Goal: Task Accomplishment & Management: Manage account settings

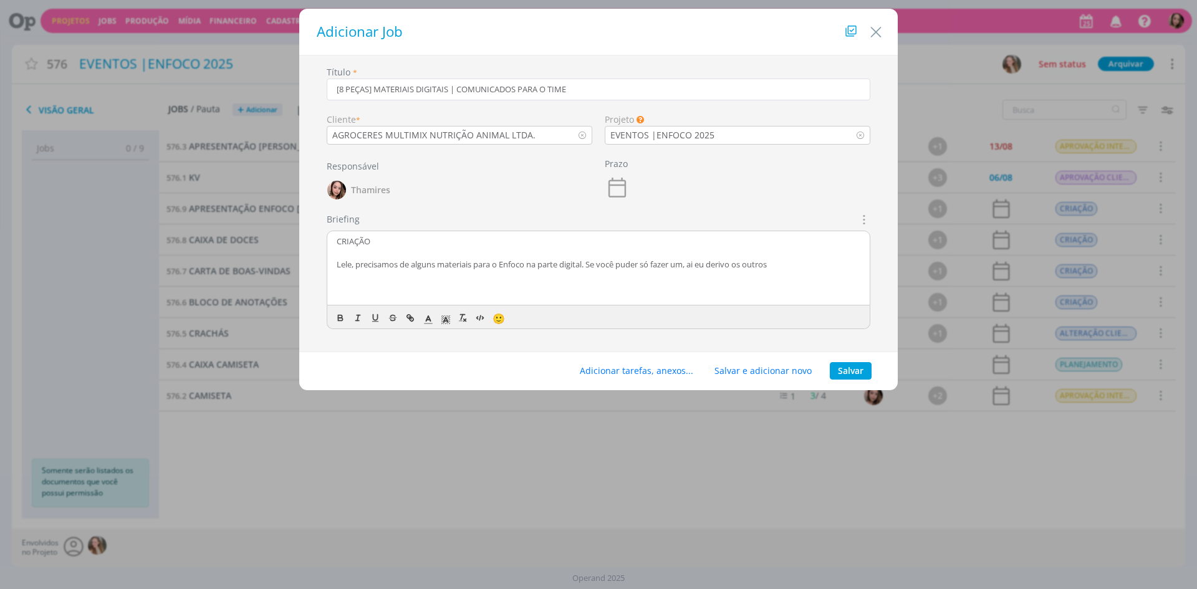
click at [691, 263] on p "Lele, precisamos de alguns materiais para o Enfoco na parte digital. Se você pu…" at bounding box center [599, 264] width 524 height 11
click at [840, 264] on p "Lele, precisamos de alguns materiais para o Enfoco na parte digital. Se você pu…" at bounding box center [599, 264] width 524 height 11
click at [840, 257] on p "dialog" at bounding box center [599, 252] width 524 height 11
click at [838, 264] on p "Lele, precisamos de alguns materiais para o Enfoco na parte digital. Se você pu…" at bounding box center [599, 264] width 524 height 11
click at [383, 291] on p "Essa é a lista:" at bounding box center [599, 286] width 524 height 11
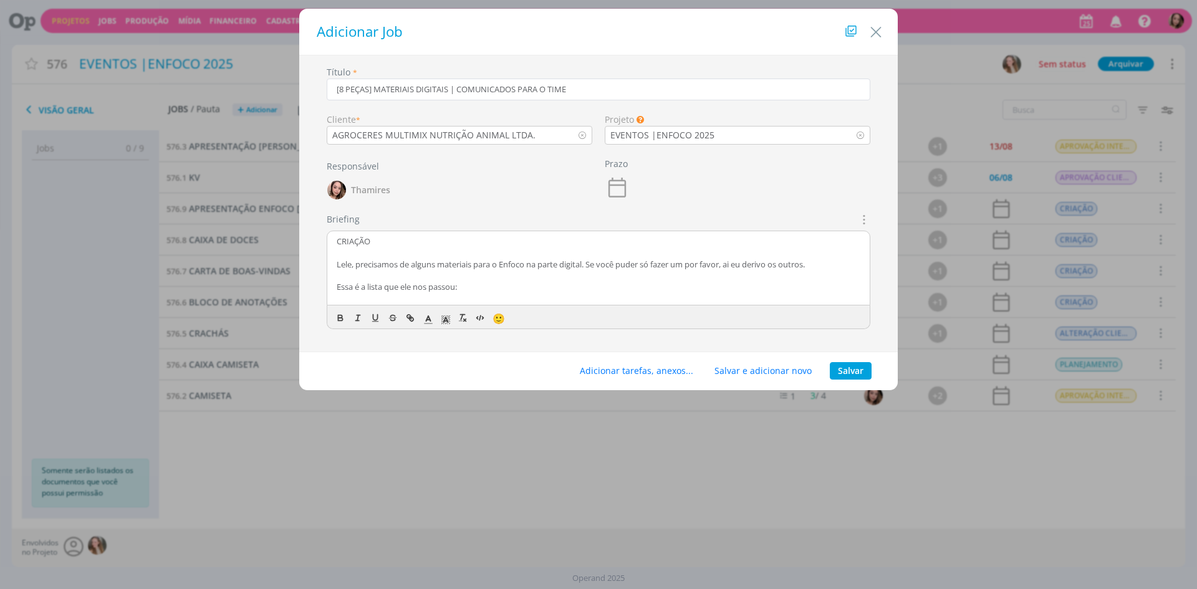
click at [474, 295] on p "dialog" at bounding box center [599, 298] width 524 height 11
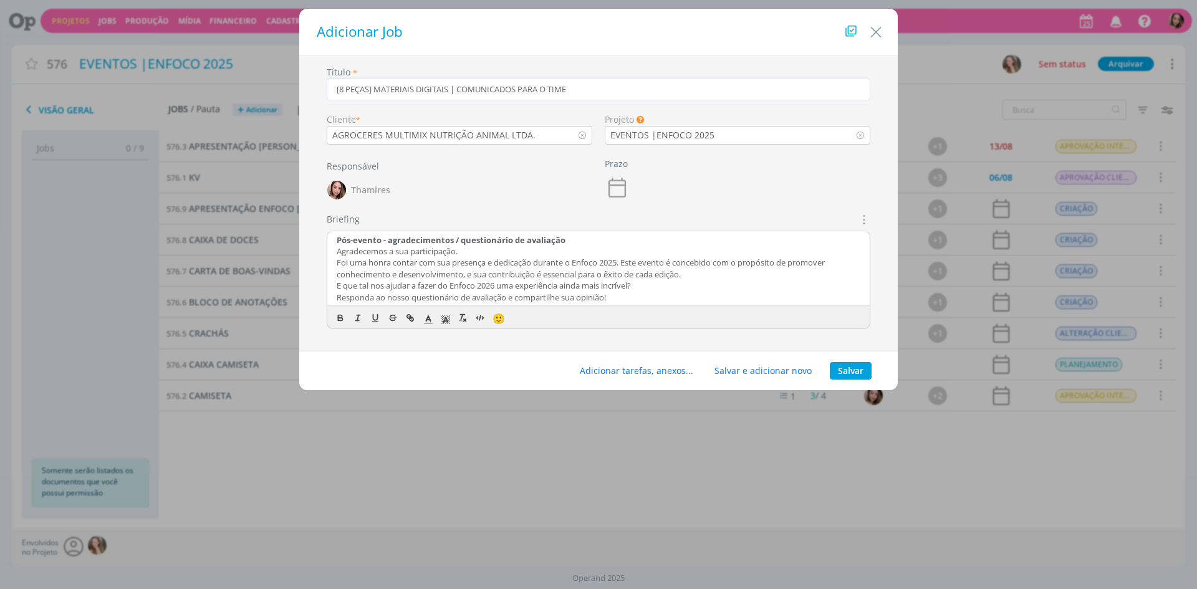
scroll to position [509, 0]
click at [619, 370] on button "Adicionar tarefas, anexos..." at bounding box center [637, 370] width 130 height 17
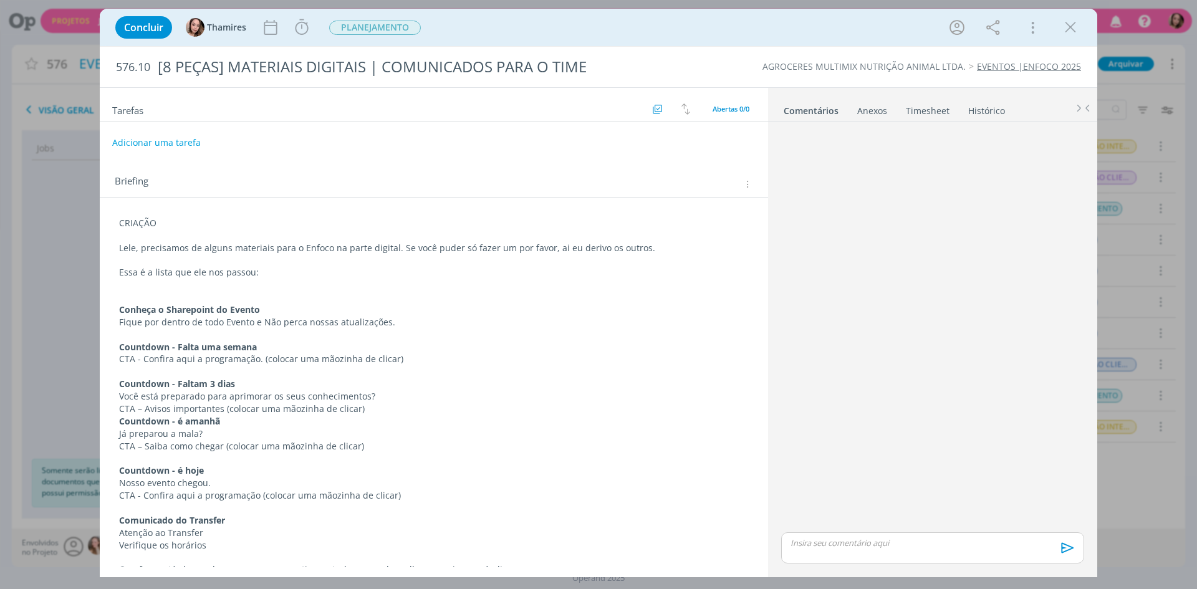
click at [129, 222] on p "CRIAÇÃO" at bounding box center [433, 223] width 629 height 12
click at [129, 222] on p "CRIAÇÃO" at bounding box center [434, 224] width 628 height 12
click at [122, 563] on button "dialog" at bounding box center [123, 555] width 17 height 15
click at [224, 559] on icon "dialog" at bounding box center [228, 557] width 11 height 11
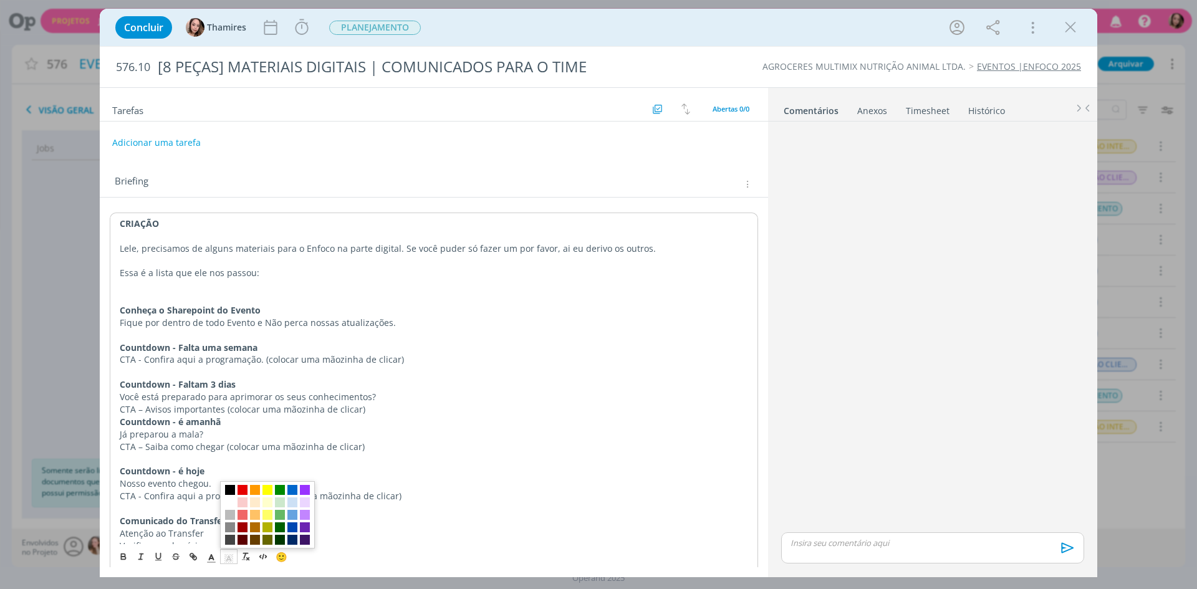
click at [298, 502] on span "dialog" at bounding box center [267, 514] width 95 height 67
click at [295, 502] on span "dialog" at bounding box center [292, 502] width 10 height 10
click at [253, 289] on p "dialog" at bounding box center [434, 285] width 628 height 12
click at [120, 145] on button "Adicionar uma tarefa" at bounding box center [156, 142] width 89 height 21
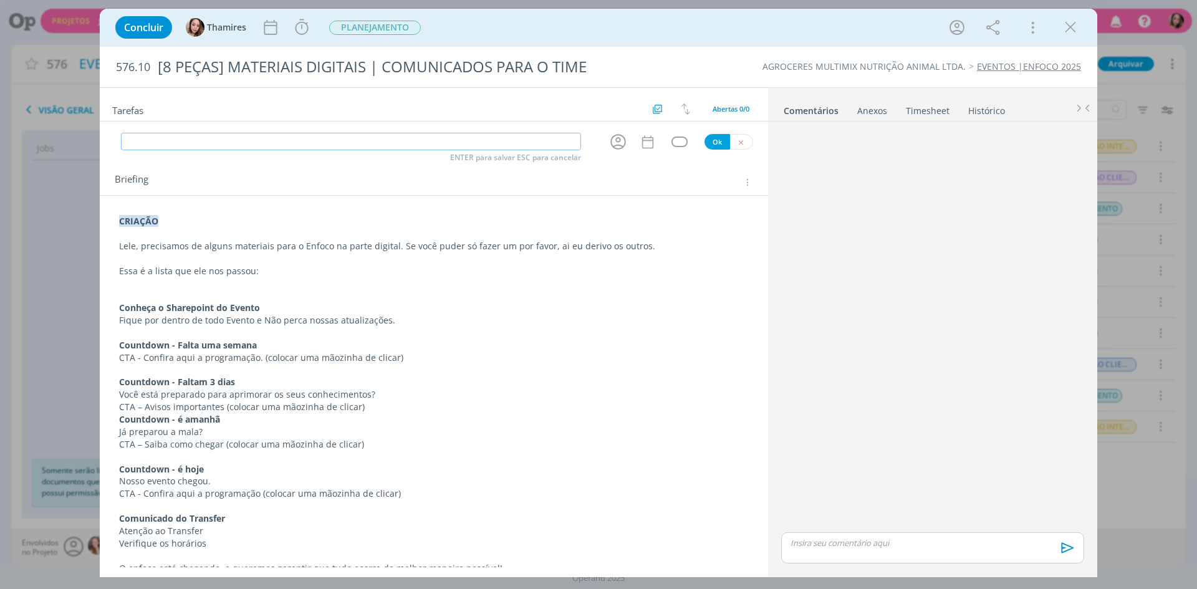
click at [363, 146] on input "dialog" at bounding box center [351, 141] width 460 height 17
type input "c"
type input "CRIAÇÃO"
click at [639, 188] on div "Briefing Briefings Predefinidos Versões do Briefing Ver Briefing do Projeto" at bounding box center [435, 183] width 641 height 16
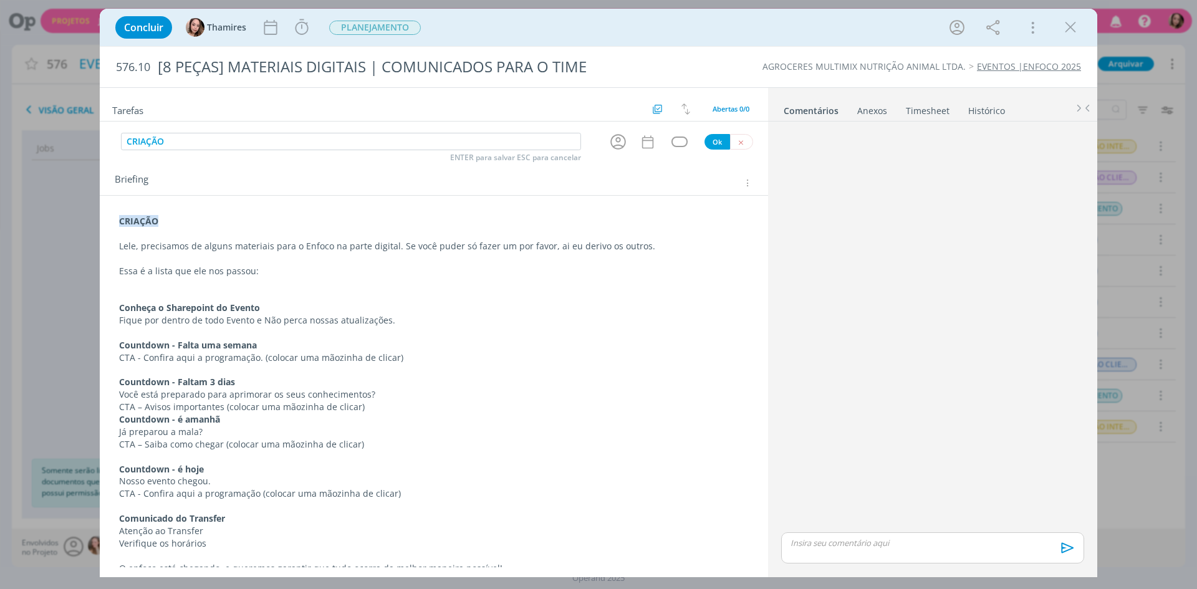
click at [115, 305] on div "CRIAÇÃO Lele, precisamos de alguns materiais para o Enfoco na parte digital. Se…" at bounding box center [434, 525] width 648 height 628
click at [202, 147] on input "CRIAÇÃO" at bounding box center [351, 141] width 460 height 17
click at [710, 148] on button "Ok" at bounding box center [717, 142] width 26 height 16
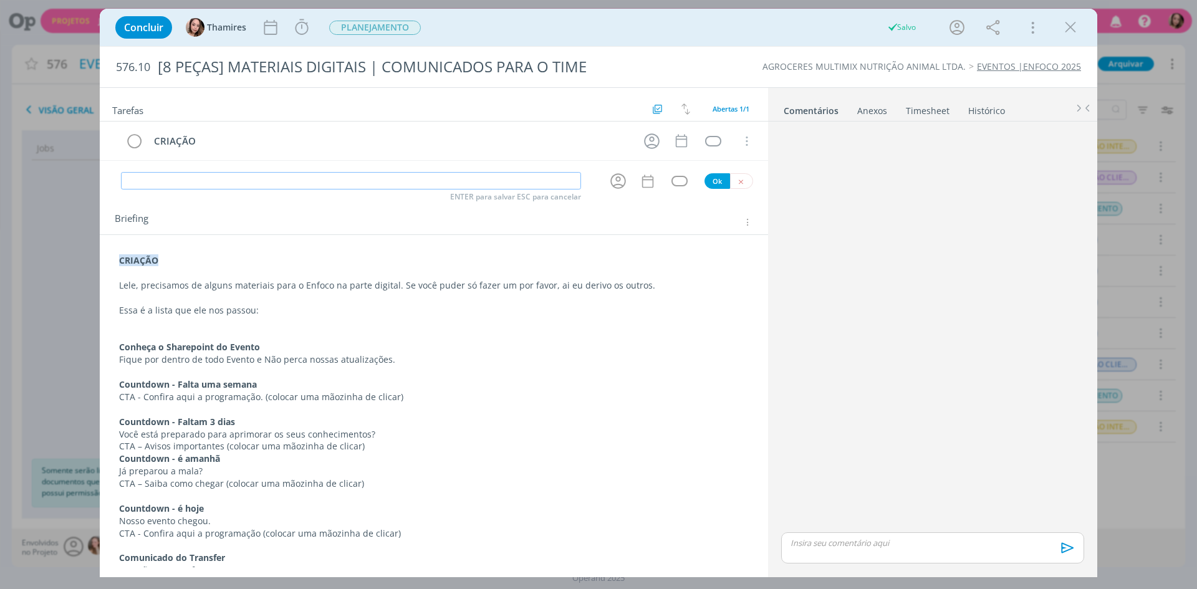
click at [155, 179] on input "dialog" at bounding box center [351, 180] width 460 height 17
type input "APROVAÇÃO INTERNA"
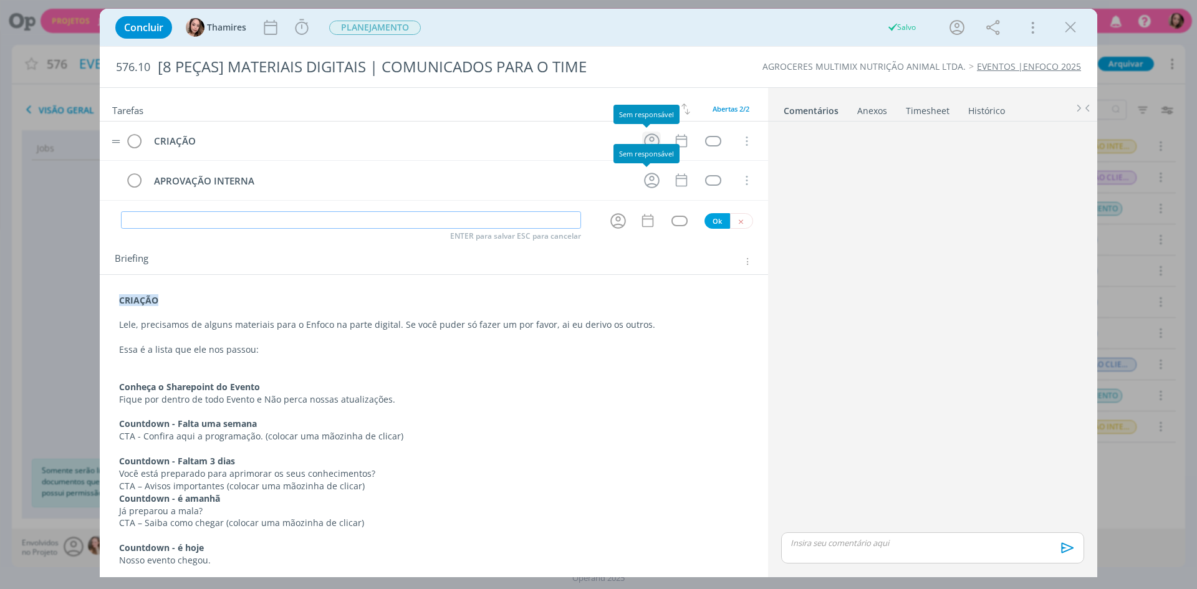
click at [651, 143] on icon "dialog" at bounding box center [651, 141] width 19 height 19
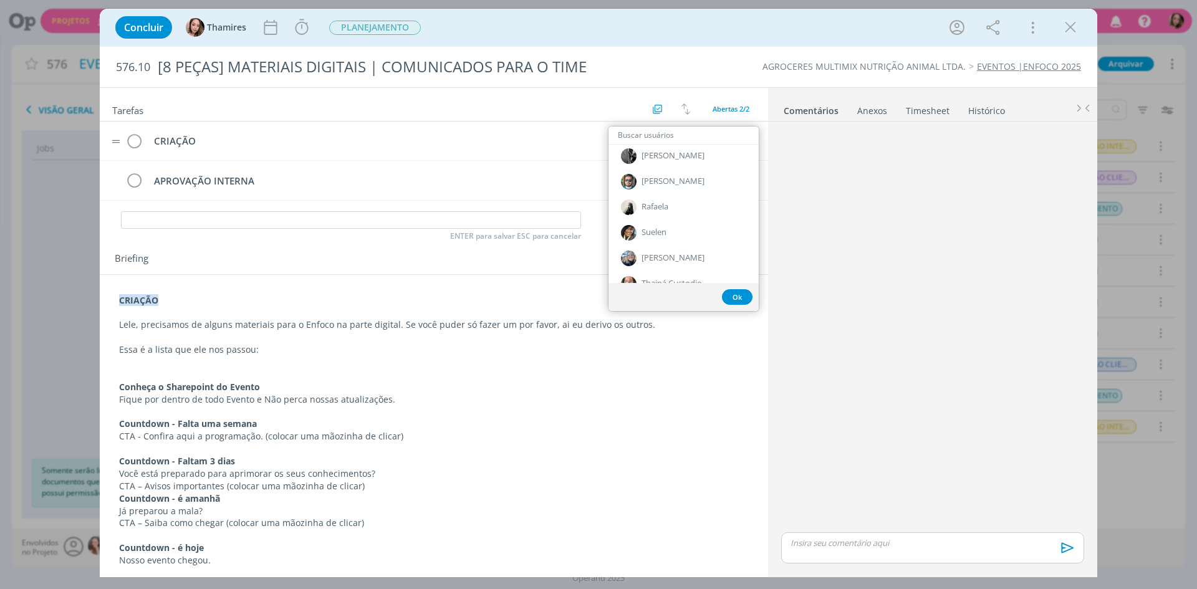
scroll to position [436, 0]
click at [709, 170] on div "Letícia" at bounding box center [683, 165] width 150 height 26
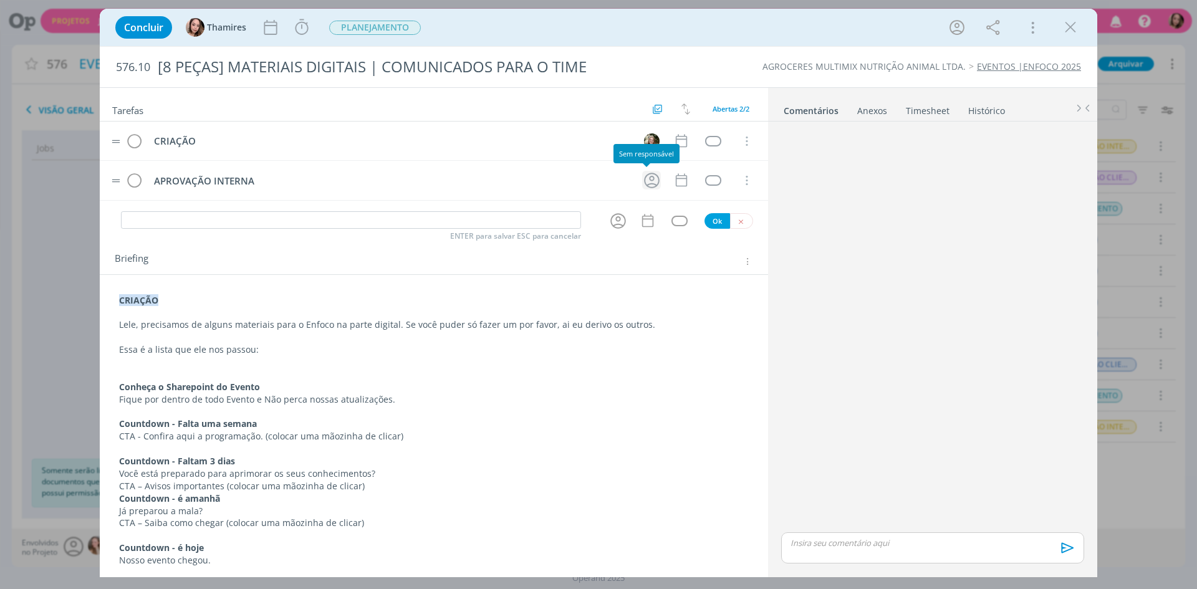
click at [646, 178] on icon "dialog" at bounding box center [651, 180] width 19 height 19
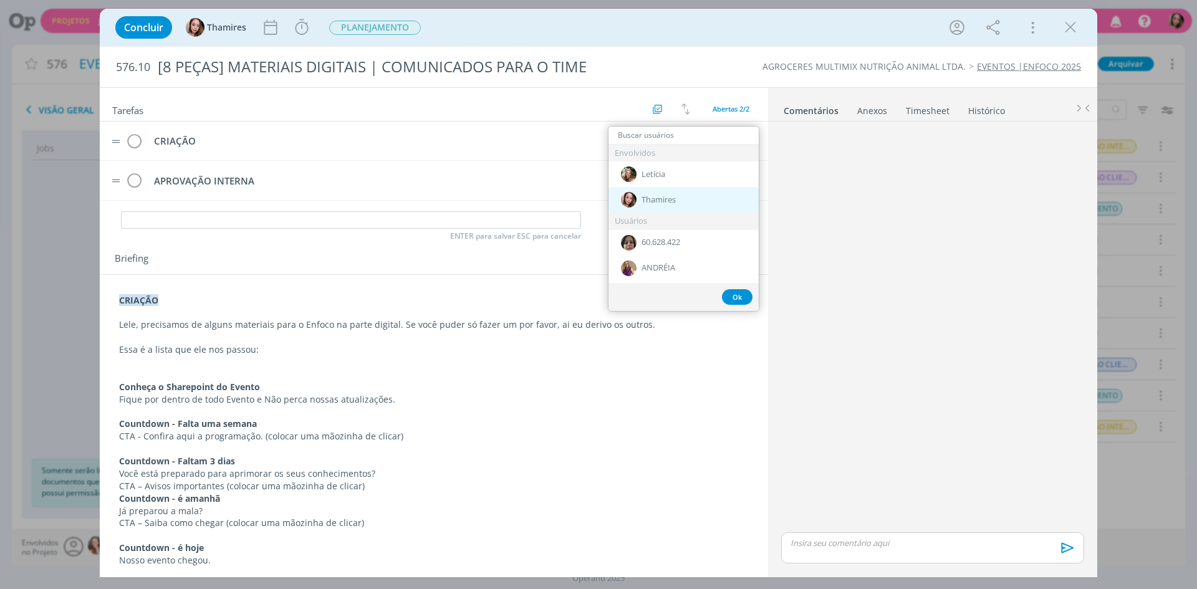
click at [669, 196] on span "Thamires" at bounding box center [658, 200] width 34 height 10
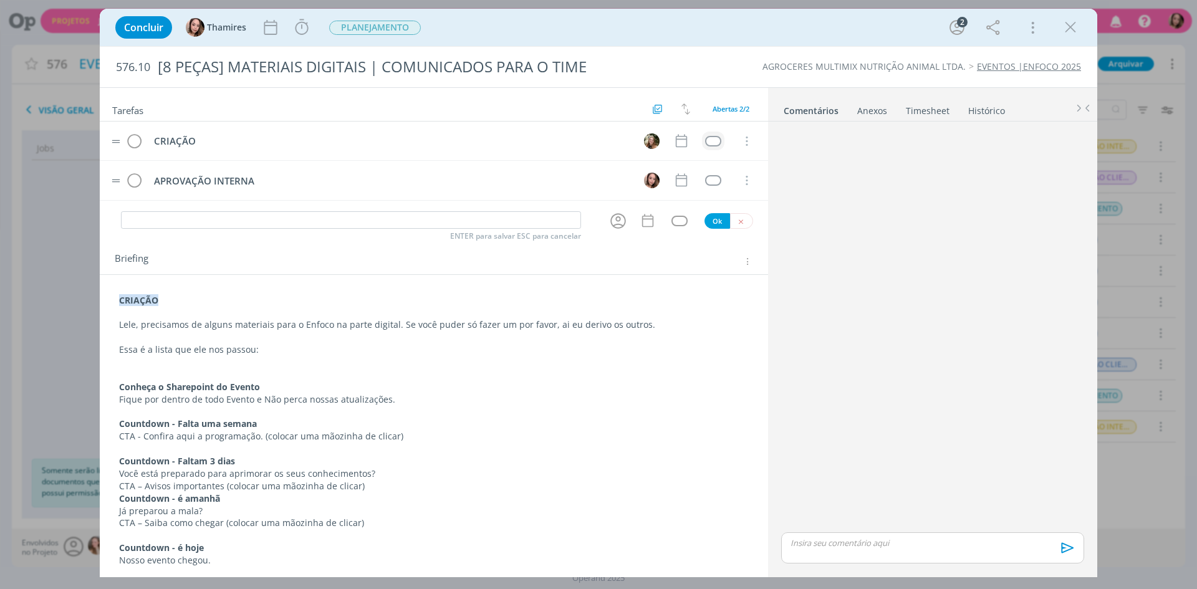
click at [706, 142] on div "dialog" at bounding box center [713, 141] width 16 height 11
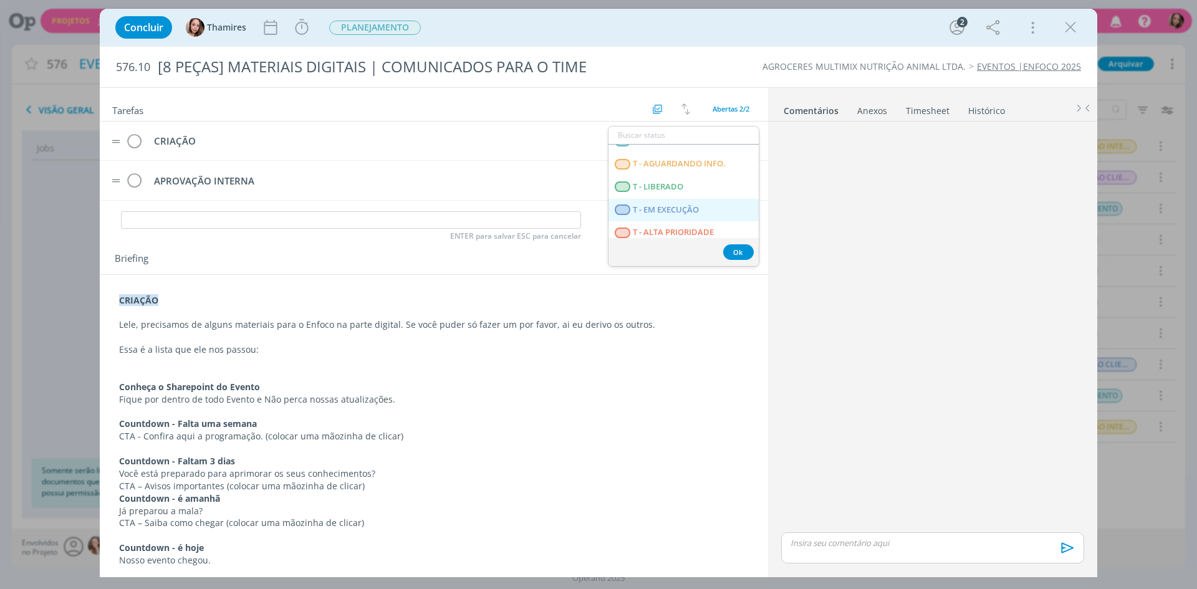
scroll to position [318, 0]
drag, startPoint x: 720, startPoint y: 185, endPoint x: 729, endPoint y: 184, distance: 9.4
click at [720, 185] on LIBERADO "T - LIBERADO" at bounding box center [683, 181] width 150 height 23
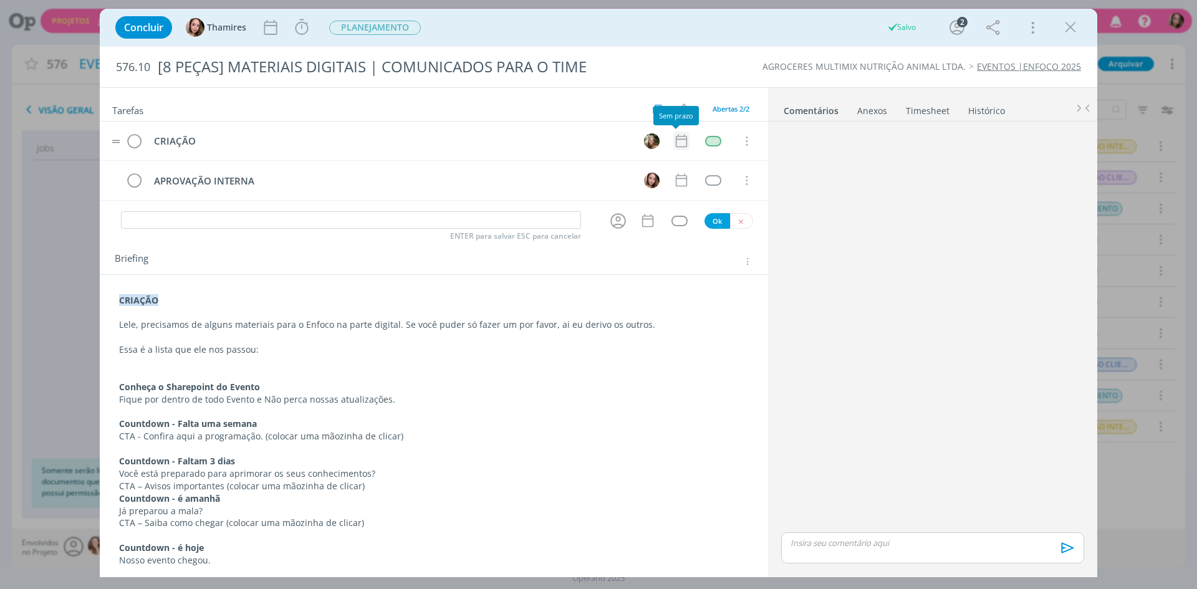
click at [679, 149] on icon "dialog" at bounding box center [681, 141] width 16 height 16
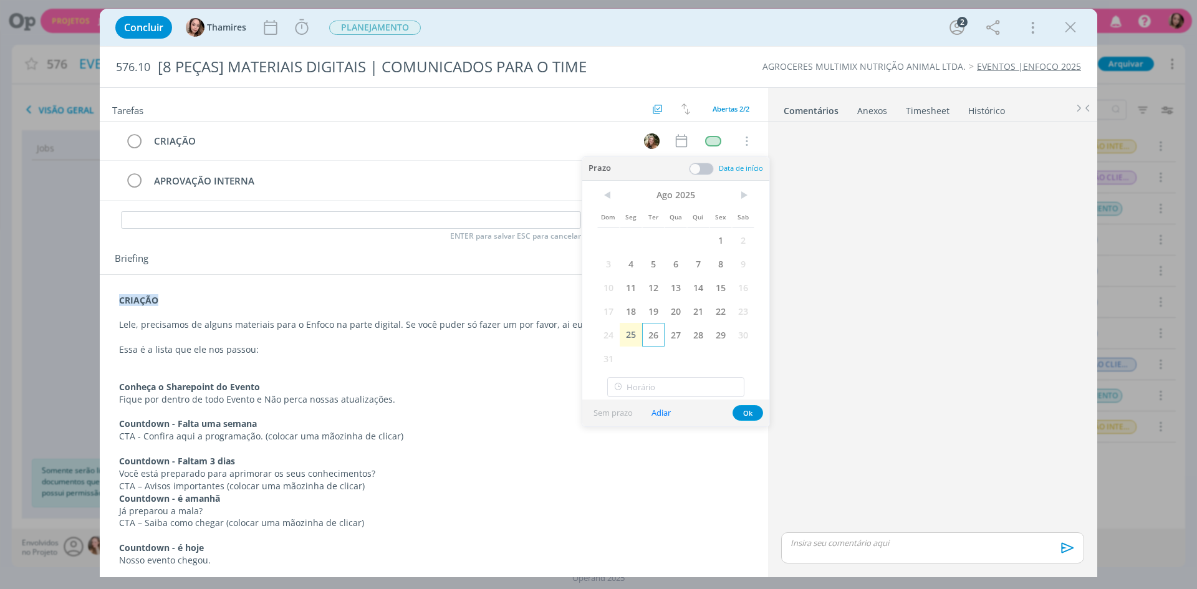
click at [647, 341] on span "26" at bounding box center [653, 335] width 22 height 24
click at [751, 418] on button "Ok" at bounding box center [747, 413] width 31 height 16
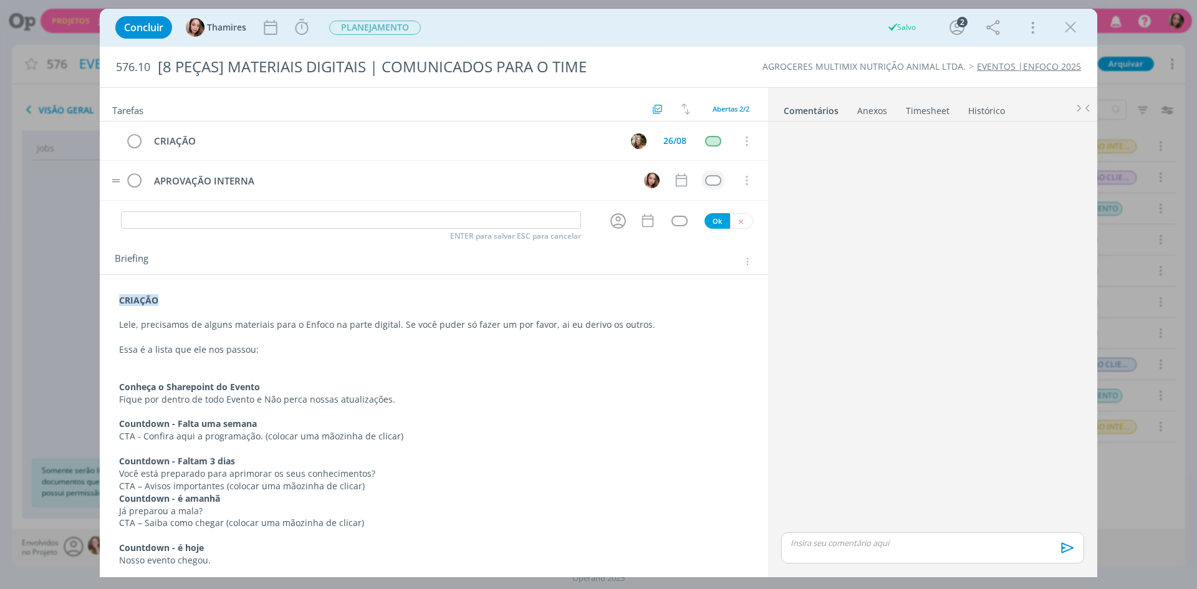
click at [702, 186] on td "dialog" at bounding box center [713, 180] width 22 height 19
click at [706, 184] on div "dialog" at bounding box center [713, 180] width 16 height 11
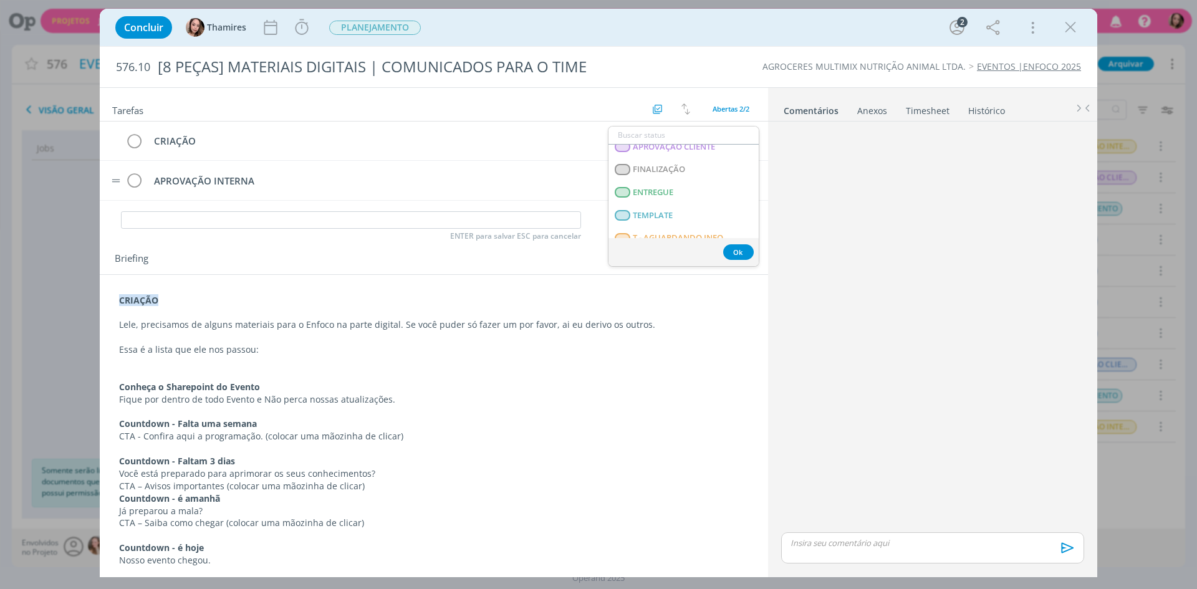
scroll to position [249, 0]
click at [717, 223] on span "T - AGUARDANDO INFO." at bounding box center [679, 226] width 93 height 10
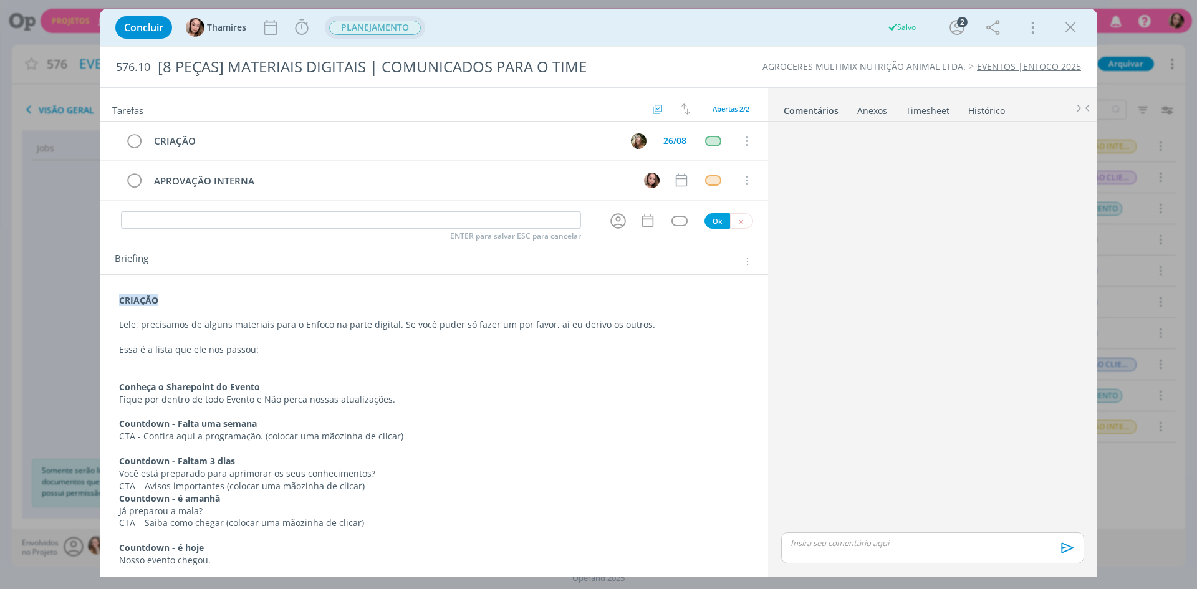
click at [405, 34] on span "PLANEJAMENTO" at bounding box center [375, 28] width 92 height 14
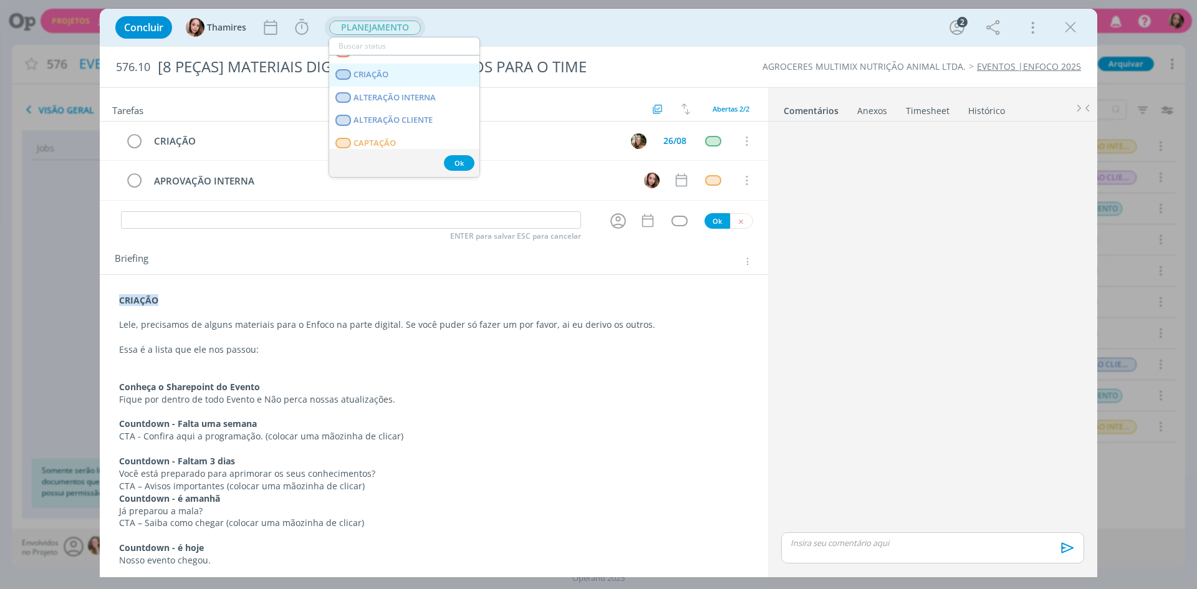
scroll to position [62, 0]
click at [431, 75] on link "CRIAÇÃO" at bounding box center [404, 73] width 150 height 23
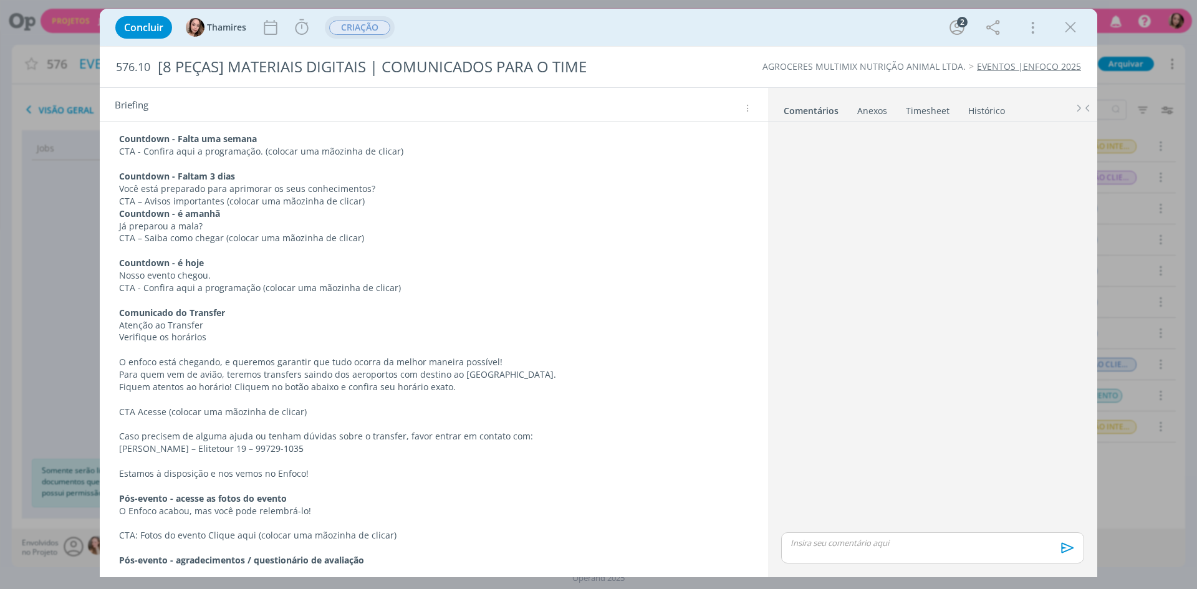
scroll to position [0, 0]
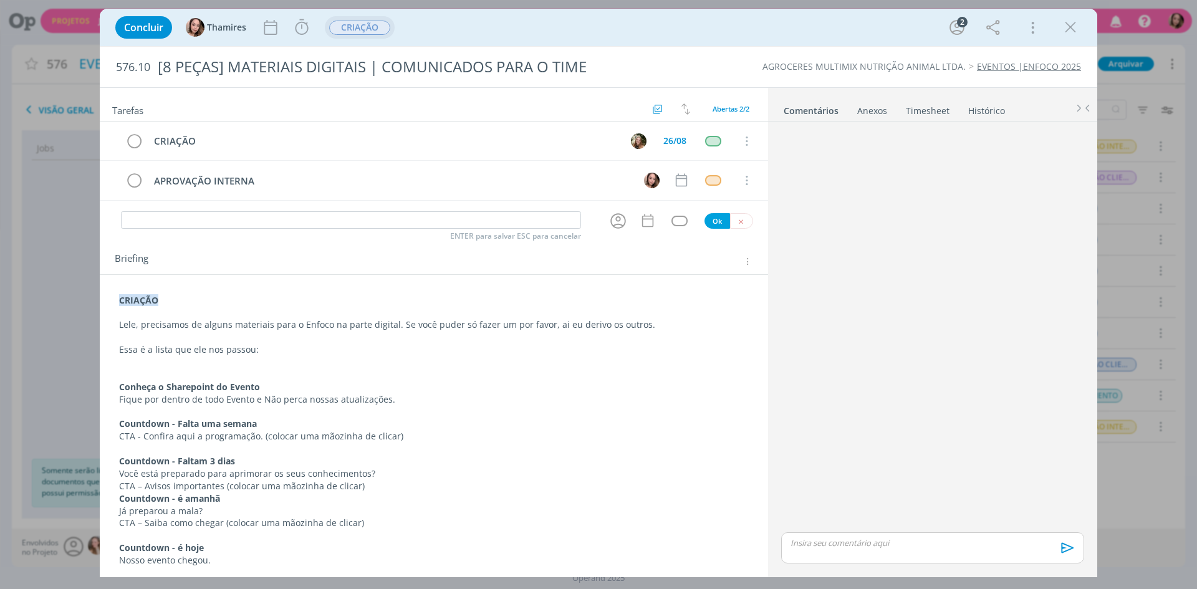
click at [223, 326] on p "Lele, precisamos de alguns materiais para o Enfoco na parte digital. Se você pu…" at bounding box center [433, 324] width 629 height 12
click at [462, 317] on p "dialog" at bounding box center [434, 313] width 628 height 12
click at [656, 322] on p "Lele, precisamos de alguns materiais para o Enfoco na parte digital. Se você pu…" at bounding box center [434, 325] width 628 height 12
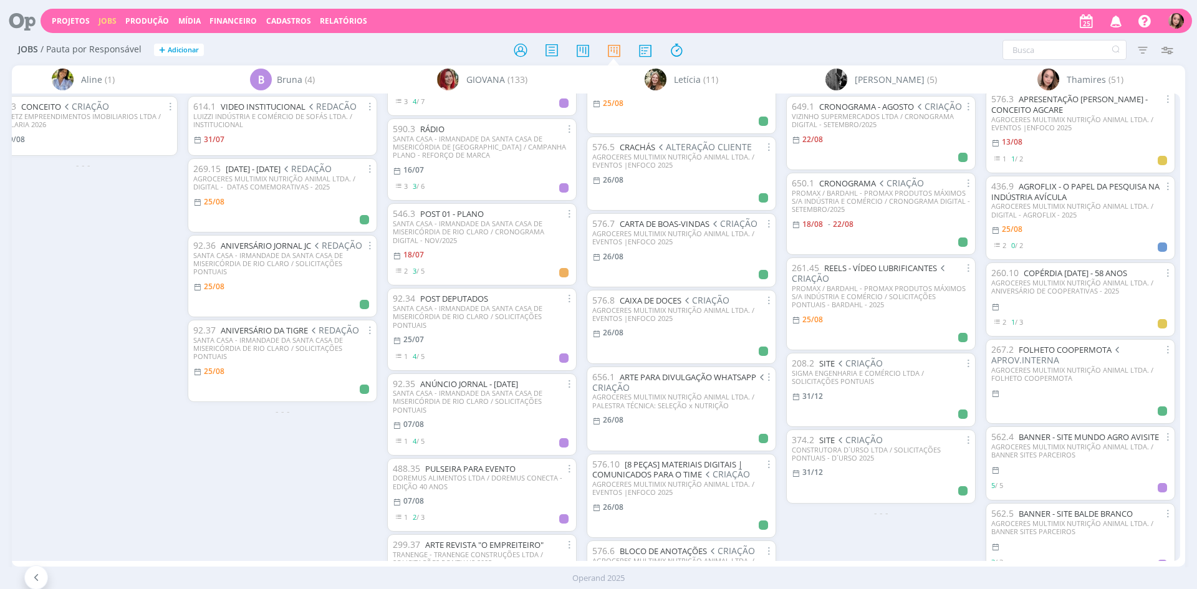
scroll to position [62, 0]
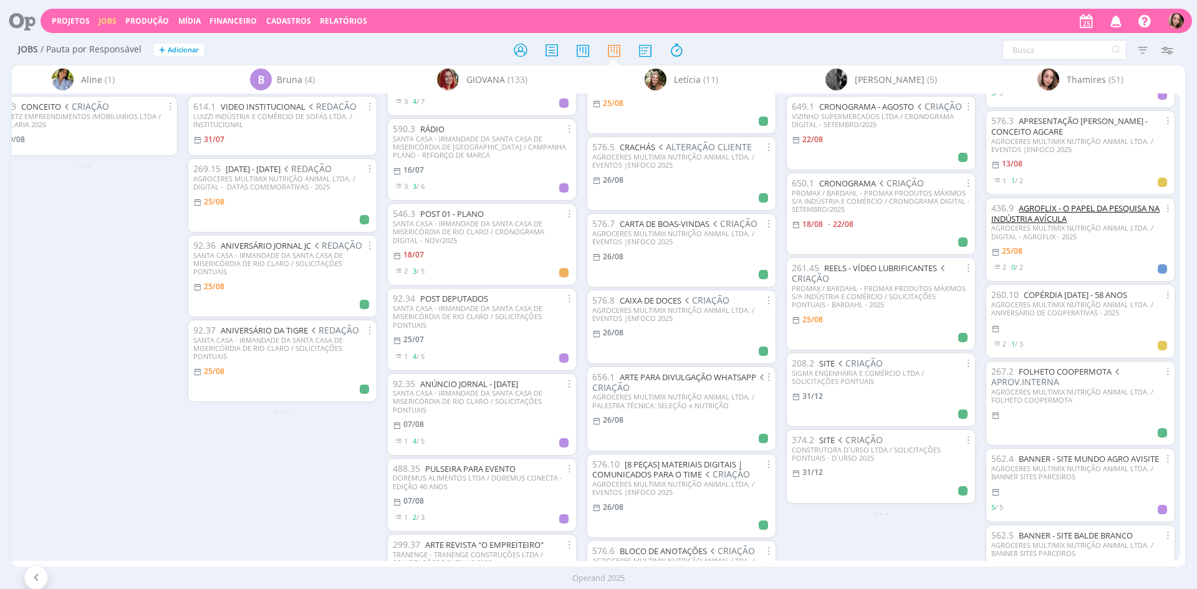
click at [1052, 211] on link "AGROFLIX - O PAPEL DA PESQUISA NA INDÚSTRIA AVÍCULA" at bounding box center [1075, 214] width 168 height 22
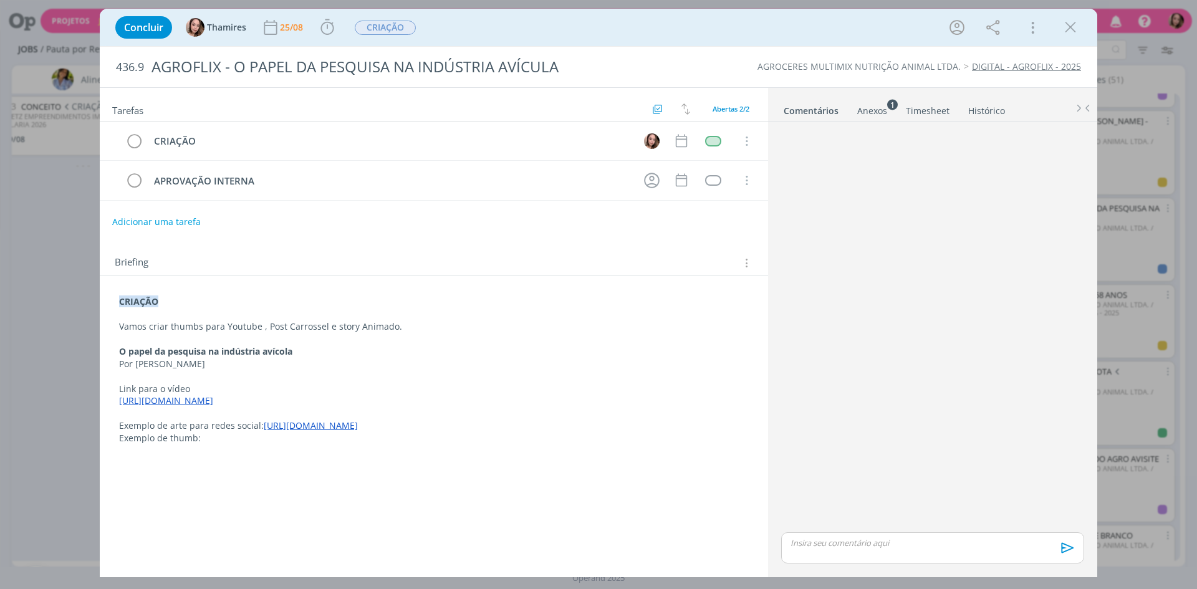
click at [880, 114] on div "Anexos 1" at bounding box center [872, 111] width 30 height 12
click at [821, 114] on link "Comentários" at bounding box center [810, 108] width 54 height 18
click at [120, 303] on strong "CRIAÇÃO" at bounding box center [138, 301] width 39 height 12
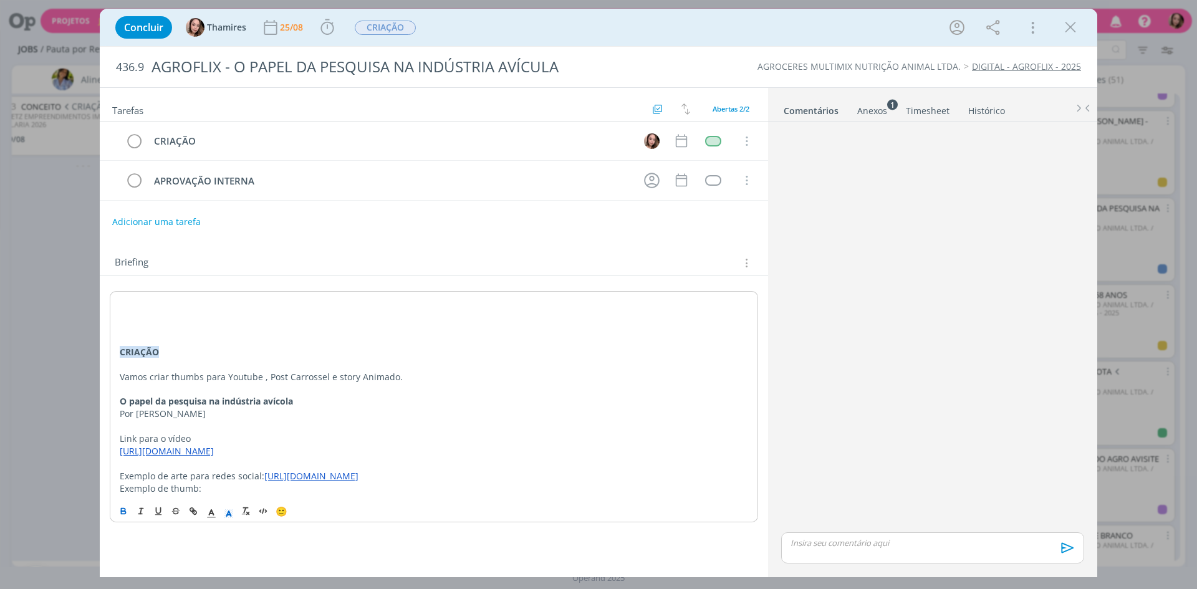
click at [120, 303] on p "dialog" at bounding box center [434, 302] width 628 height 12
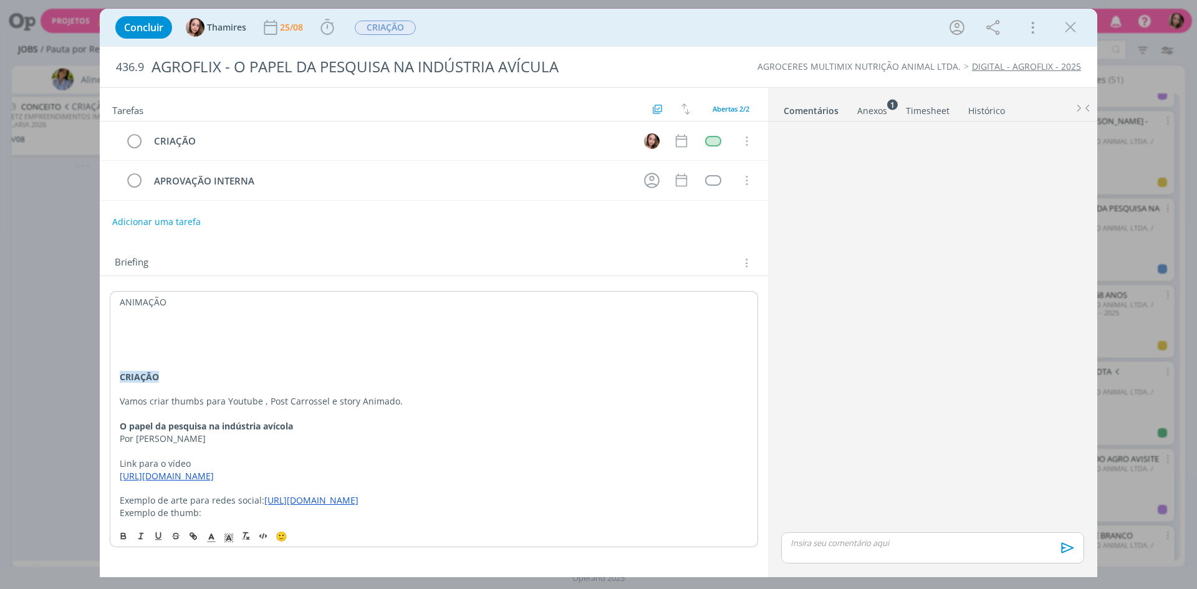
click at [120, 303] on p "ANIMAÇÃO" at bounding box center [434, 302] width 628 height 12
click at [180, 316] on p "dialog" at bounding box center [433, 314] width 629 height 12
click at [149, 297] on p "ANIMAÇÃO" at bounding box center [433, 301] width 629 height 12
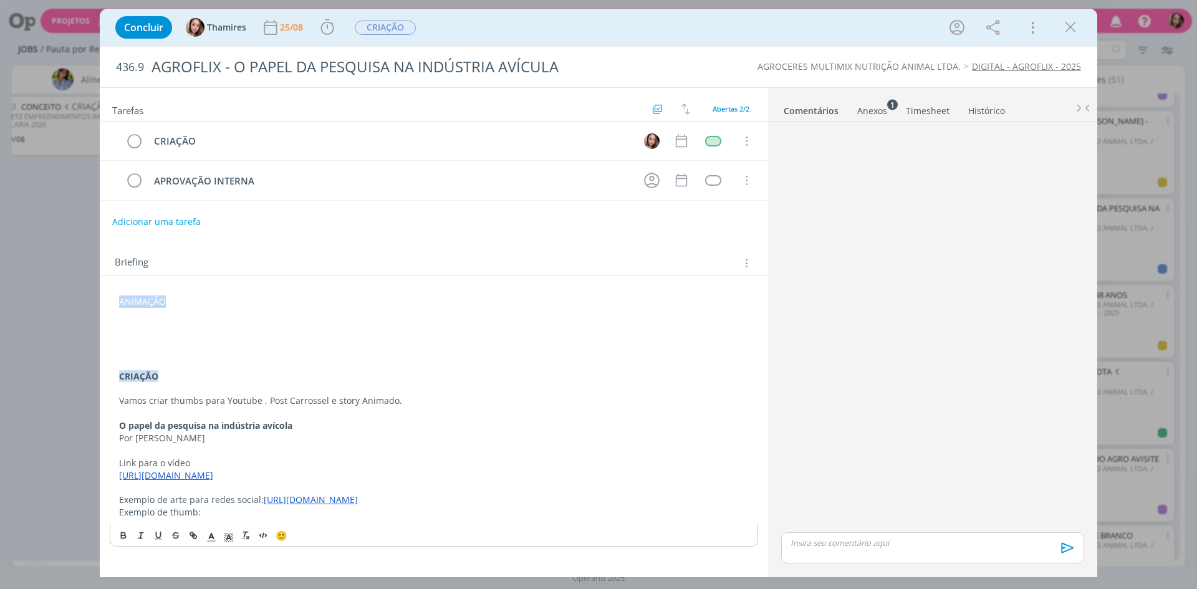
click at [149, 297] on p "ANIMAÇÃO" at bounding box center [433, 301] width 629 height 12
click at [123, 534] on icon "dialog" at bounding box center [123, 535] width 10 height 10
click at [228, 536] on polyline "dialog" at bounding box center [229, 537] width 4 height 5
click at [303, 482] on span "dialog" at bounding box center [305, 481] width 10 height 10
click at [216, 332] on p "dialog" at bounding box center [433, 326] width 629 height 12
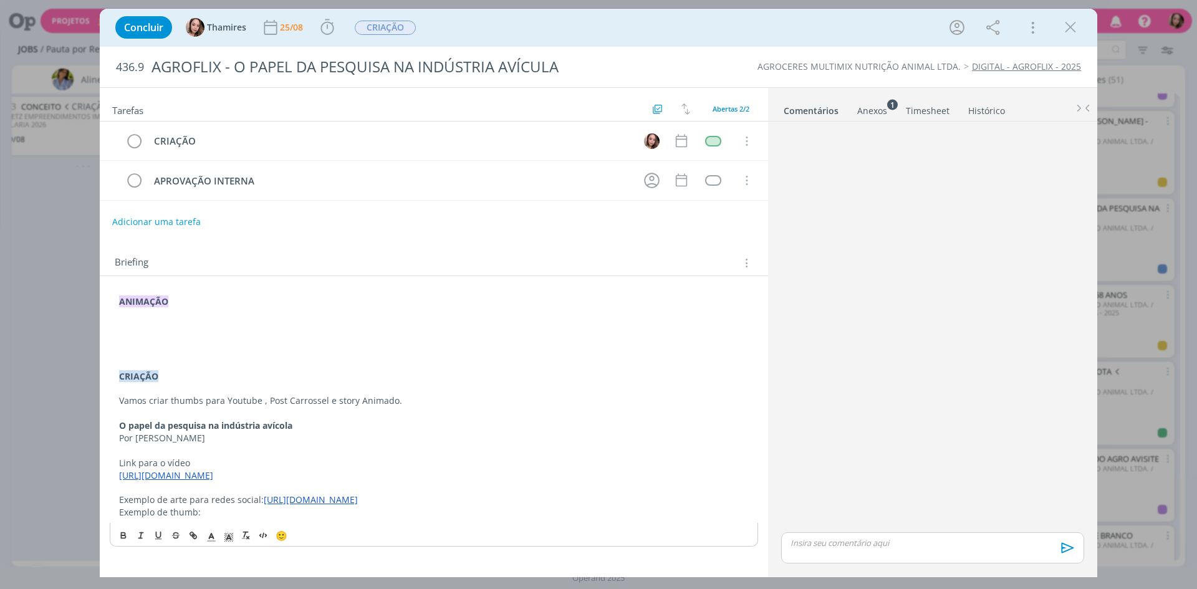
click at [171, 339] on p "dialog" at bounding box center [433, 339] width 629 height 12
click at [170, 330] on p "dialog" at bounding box center [433, 326] width 629 height 12
